Goal: Information Seeking & Learning: Understand process/instructions

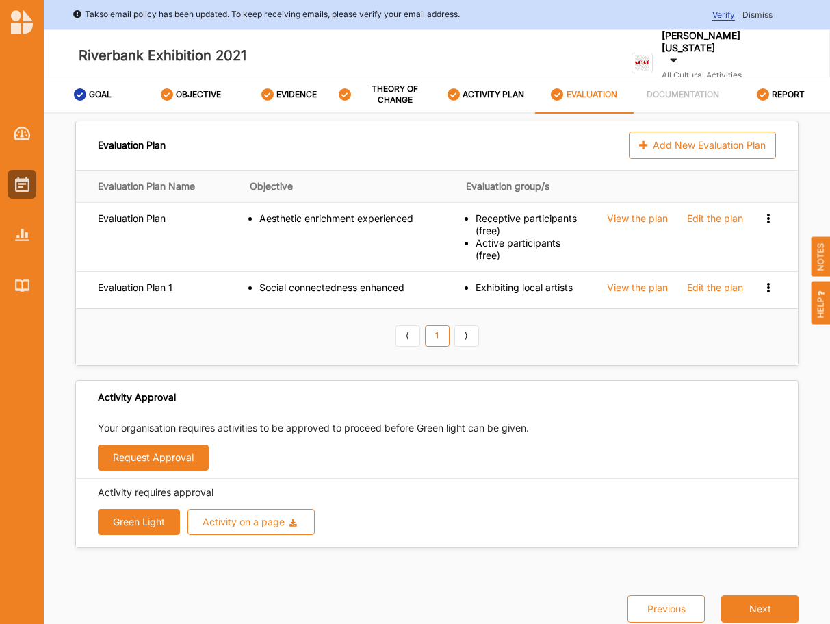
click at [65, 387] on div "Evaluation Plan Add New Evaluation Plan Evaluation Plan Name Objective Evaluati…" at bounding box center [437, 391] width 787 height 555
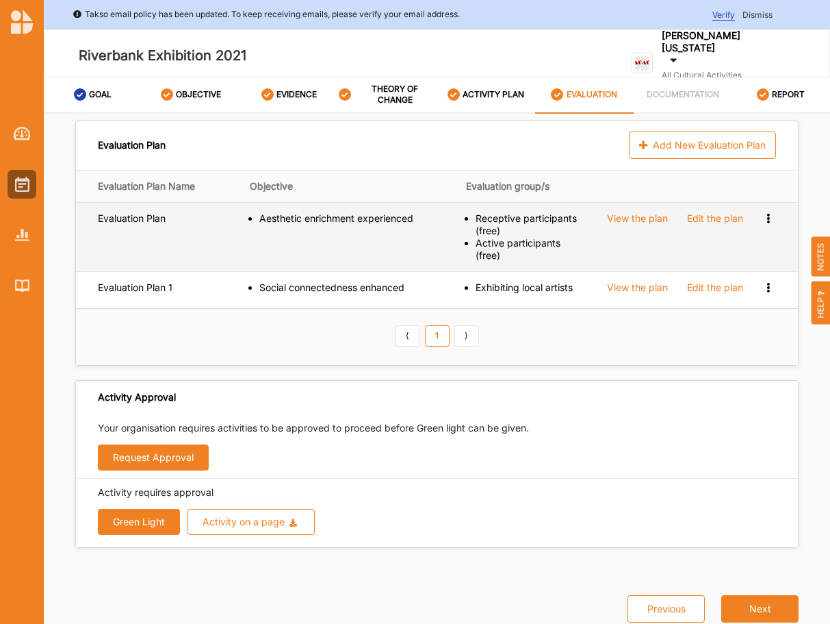
click at [638, 216] on div "View the plan" at bounding box center [637, 218] width 61 height 12
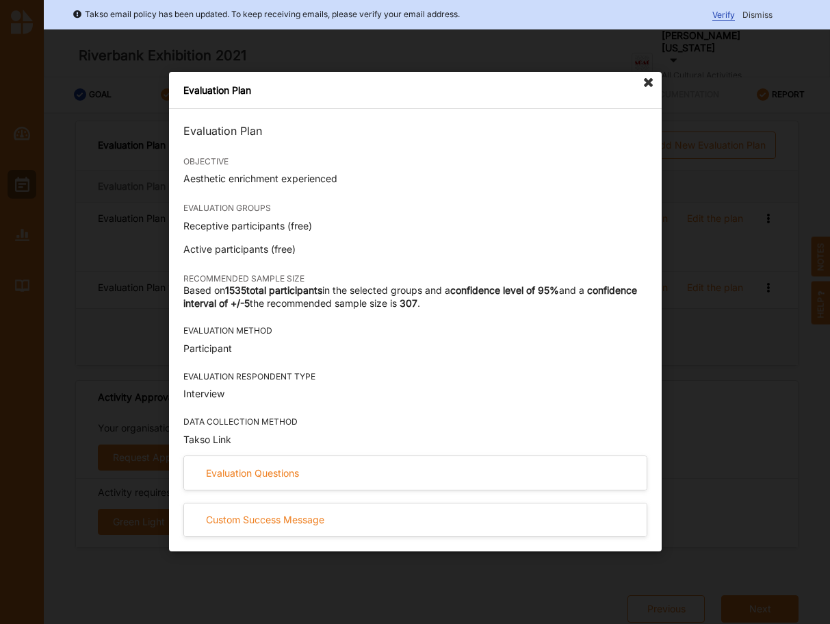
click at [644, 72] on div "Evaluation Plan Evaluation Plan OBJECTIVE Aesthetic enrichment experienced EVAL…" at bounding box center [415, 311] width 493 height 479
click at [649, 79] on icon at bounding box center [649, 83] width 22 height 22
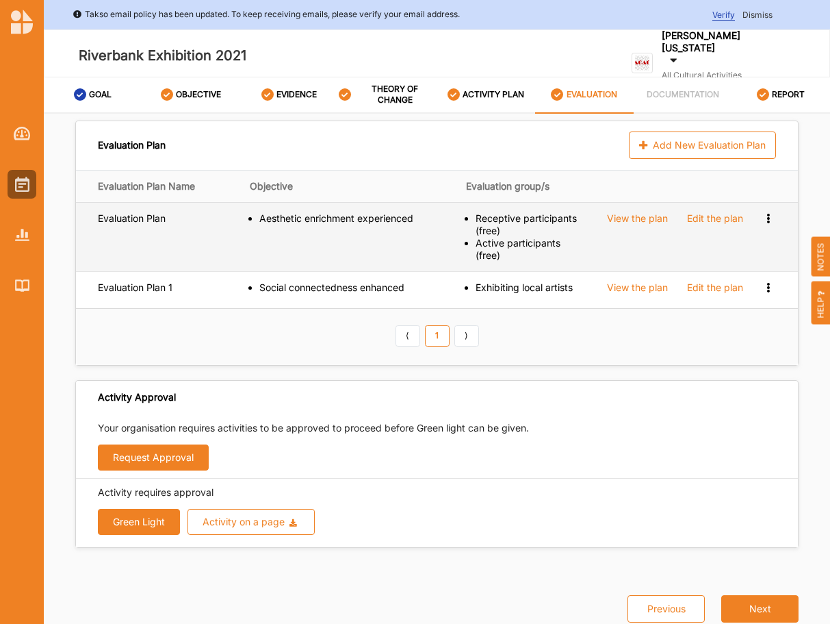
click at [618, 220] on div "View the plan" at bounding box center [637, 218] width 61 height 12
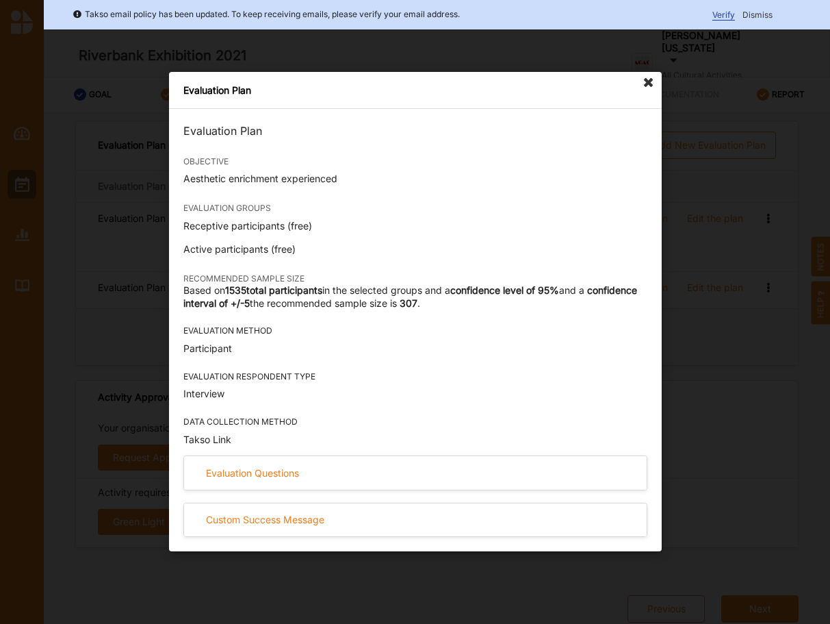
click at [650, 81] on icon at bounding box center [649, 83] width 22 height 22
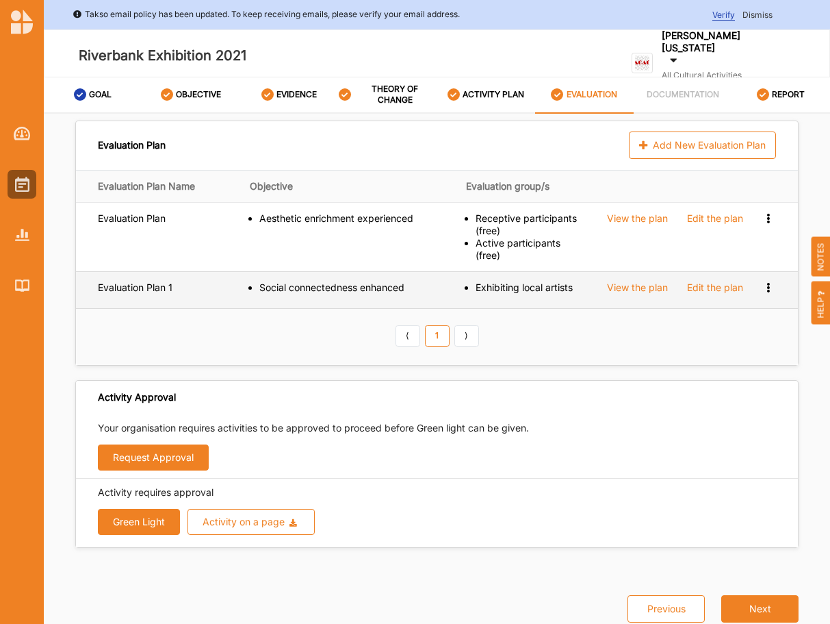
click at [639, 225] on div "View the plan" at bounding box center [637, 218] width 61 height 12
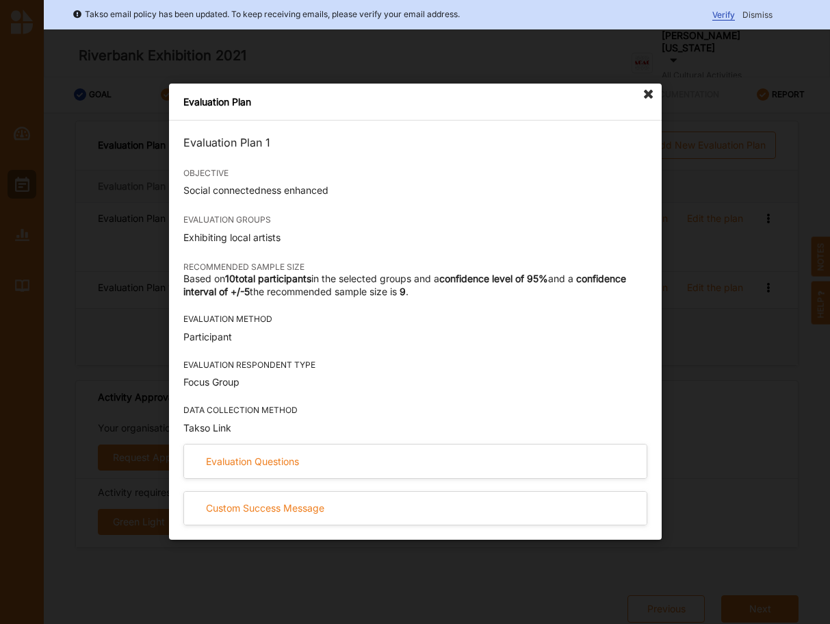
click at [644, 92] on icon at bounding box center [649, 95] width 22 height 22
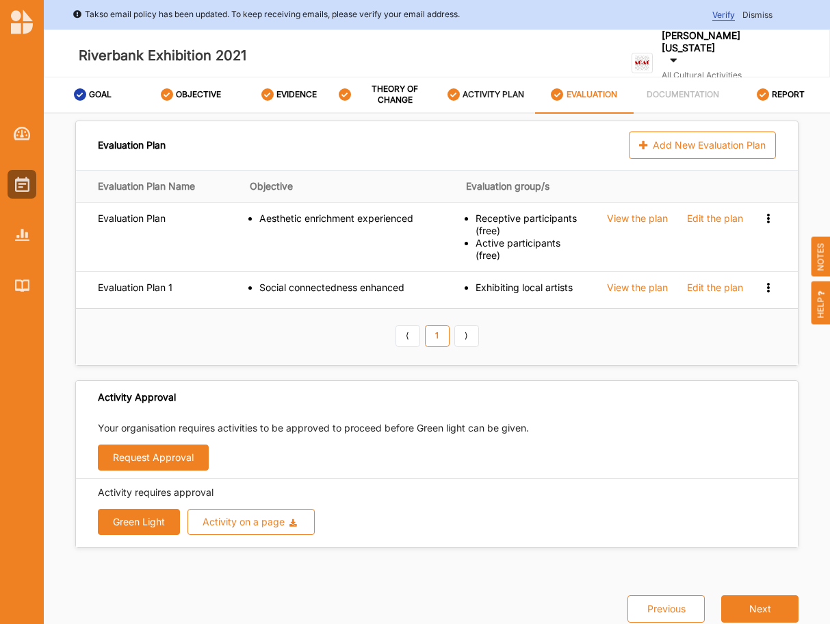
click at [461, 89] on div "ACTIVITY PLAN" at bounding box center [486, 95] width 77 height 25
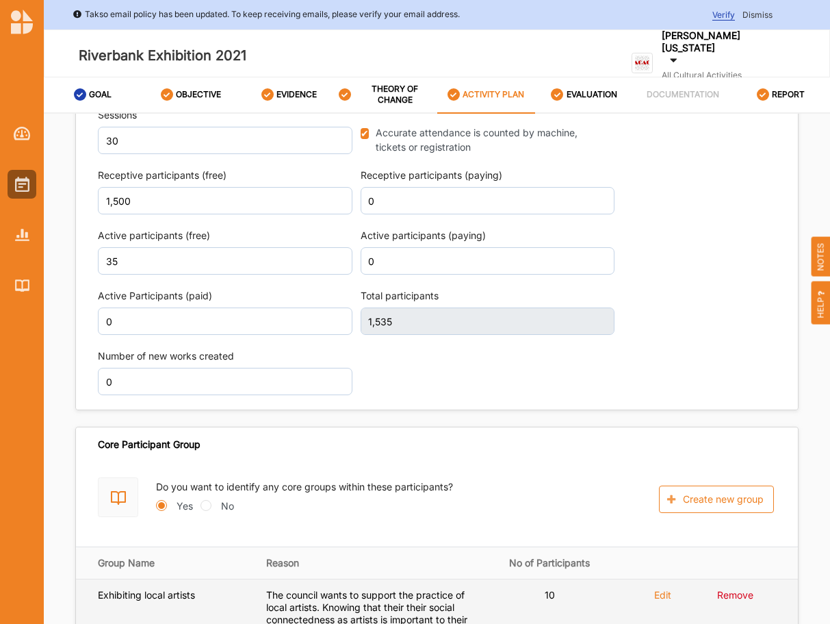
scroll to position [2068, 0]
